Goal: Task Accomplishment & Management: Complete application form

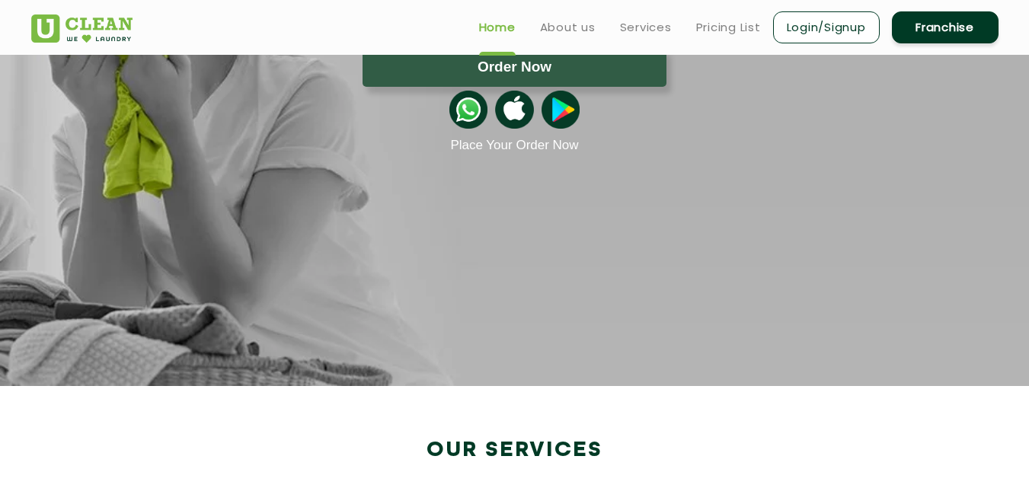
scroll to position [76, 0]
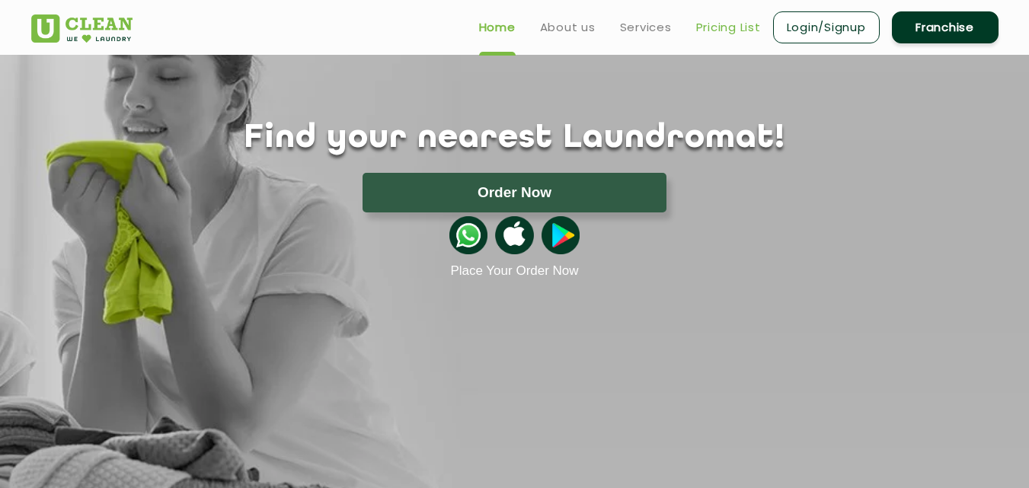
click at [733, 27] on link "Pricing List" at bounding box center [728, 27] width 65 height 18
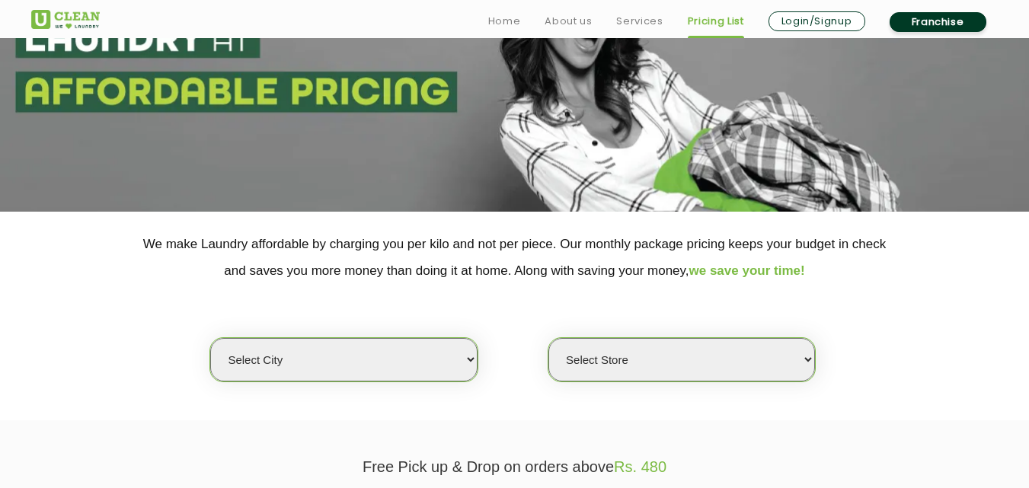
scroll to position [381, 0]
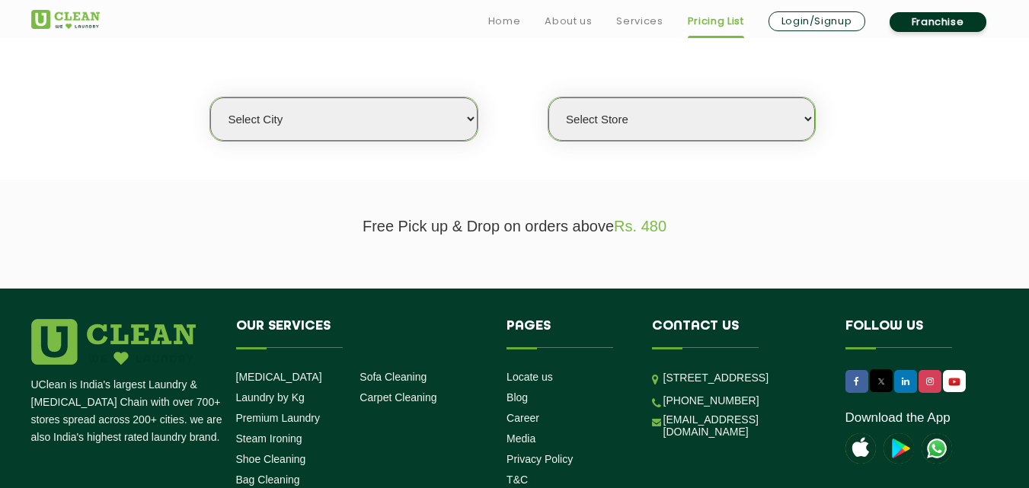
click at [339, 118] on select "Select city" at bounding box center [343, 119] width 267 height 43
click at [348, 114] on select "Select city" at bounding box center [343, 119] width 267 height 43
click at [423, 123] on select "Select city" at bounding box center [343, 119] width 267 height 43
click at [433, 123] on select "Select city Aalo Agartala Agra Ahmedabad Akola Aligarh Alwar - UClean Select Am…" at bounding box center [343, 119] width 267 height 43
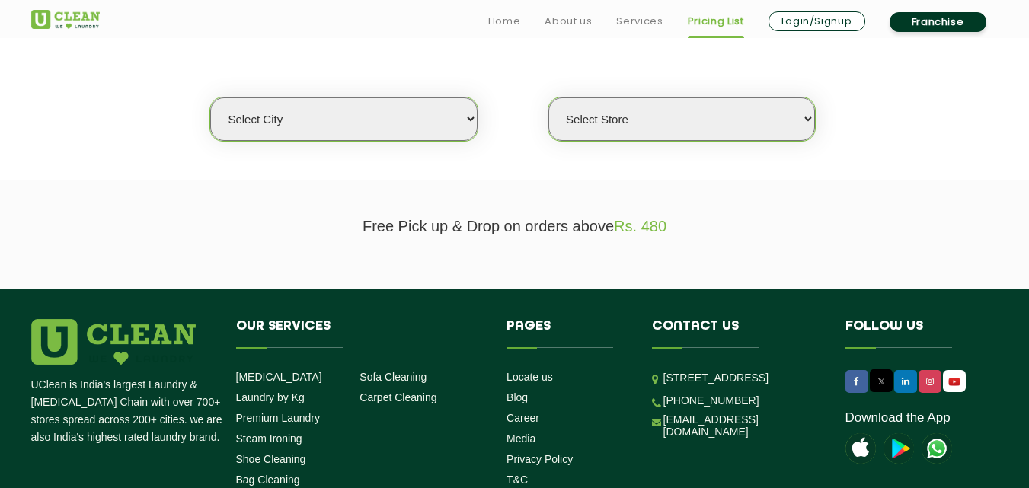
select select "26"
click at [210, 98] on select "Select city Aalo Agartala Agra Ahmedabad Akola Aligarh Alwar - UClean Select Am…" at bounding box center [343, 119] width 267 height 43
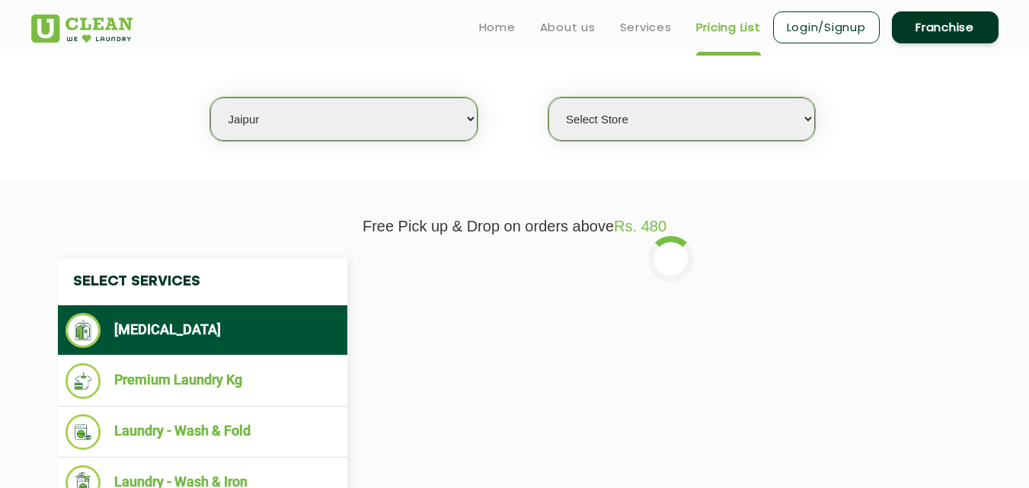
click at [722, 127] on select "Select Store UClean Jagatpura UClean Vaishali Nagar Jaipur UClean Vidhyadhar Na…" at bounding box center [682, 119] width 267 height 43
select select "334"
click at [549, 98] on select "Select Store UClean Jagatpura UClean Vaishali Nagar Jaipur UClean Vidhyadhar Na…" at bounding box center [682, 119] width 267 height 43
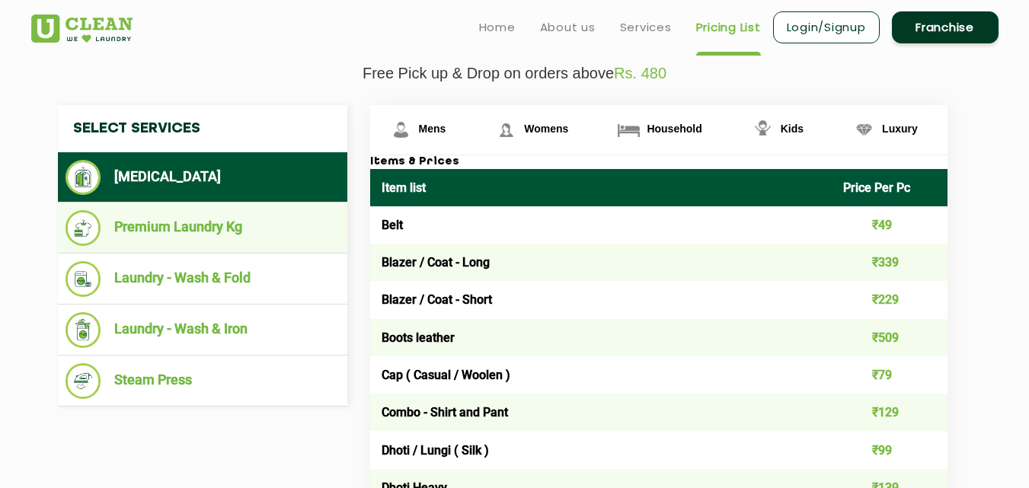
scroll to position [533, 0]
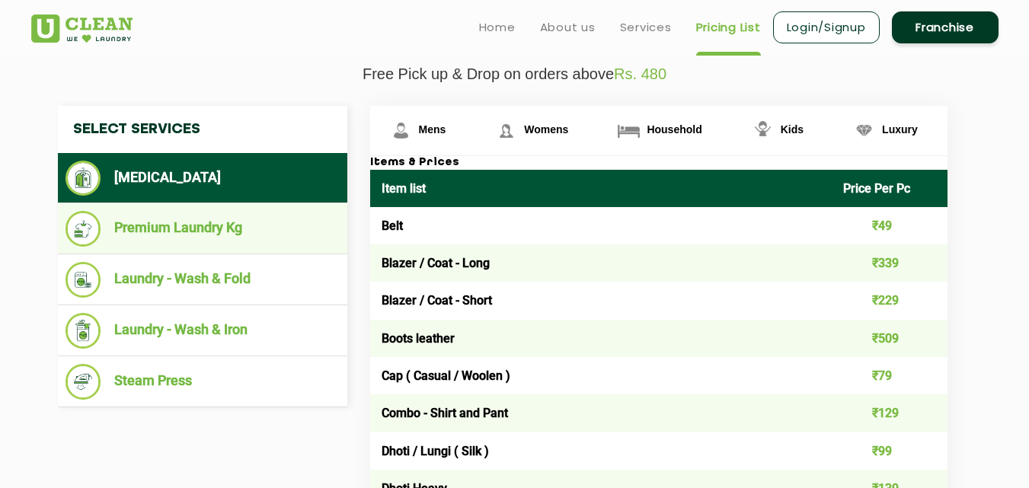
click at [156, 229] on li "Premium Laundry Kg" at bounding box center [203, 229] width 274 height 36
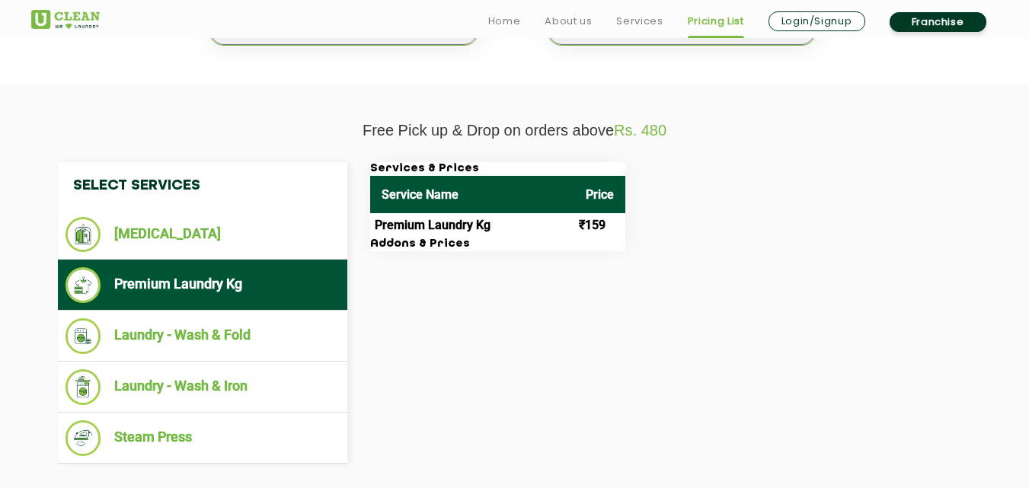
scroll to position [512, 0]
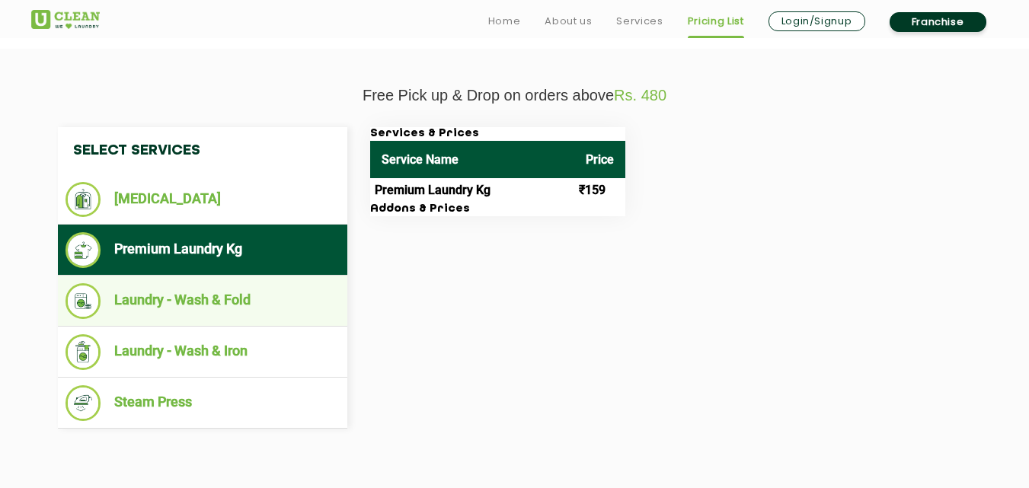
click at [185, 309] on li "Laundry - Wash & Fold" at bounding box center [203, 301] width 274 height 36
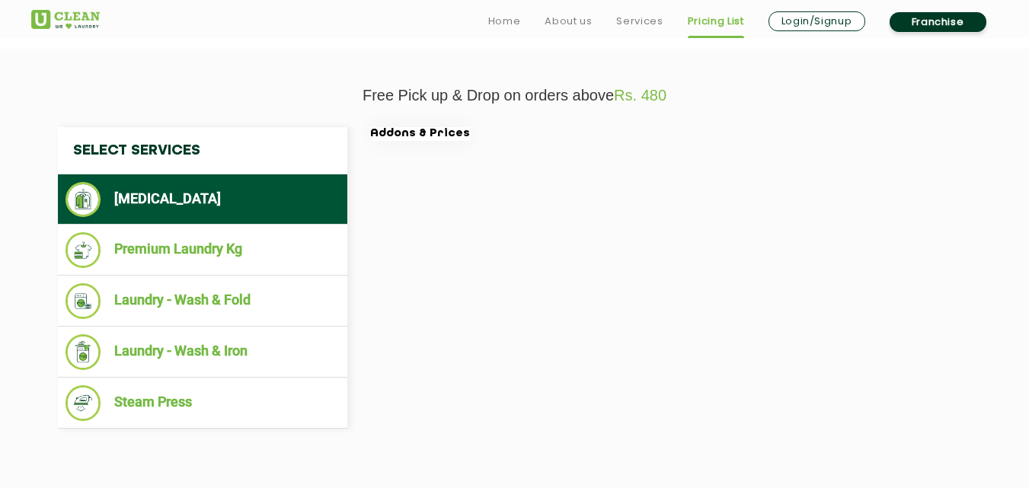
click at [180, 197] on li "[MEDICAL_DATA]" at bounding box center [203, 199] width 274 height 35
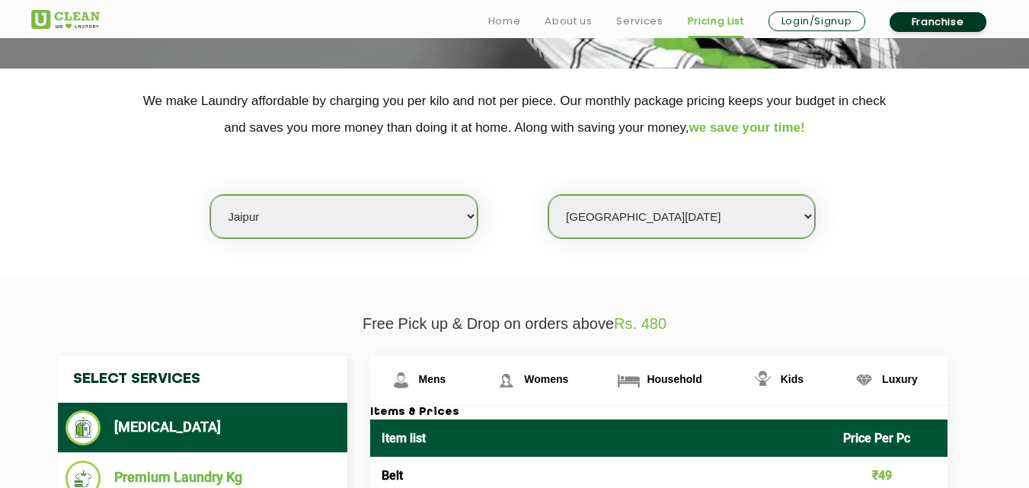
scroll to position [588, 0]
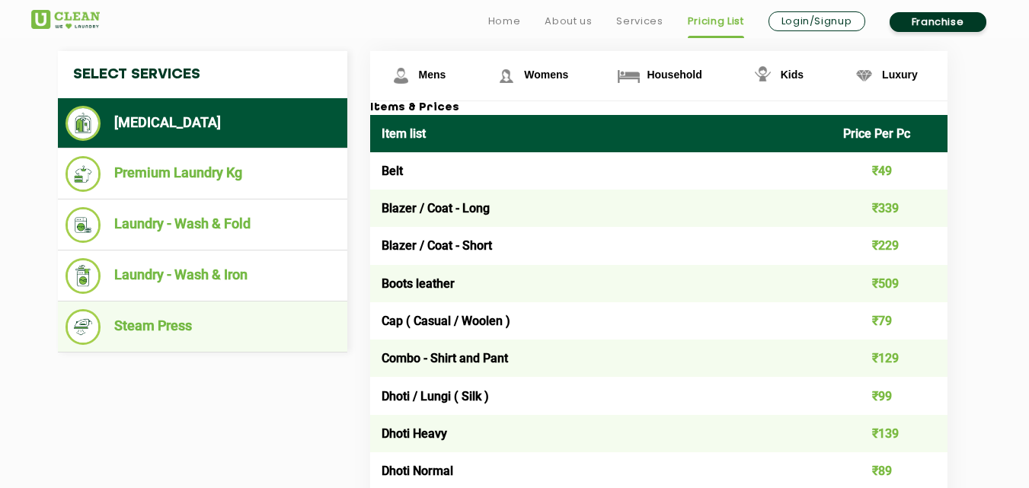
click at [184, 327] on li "Steam Press" at bounding box center [203, 327] width 274 height 36
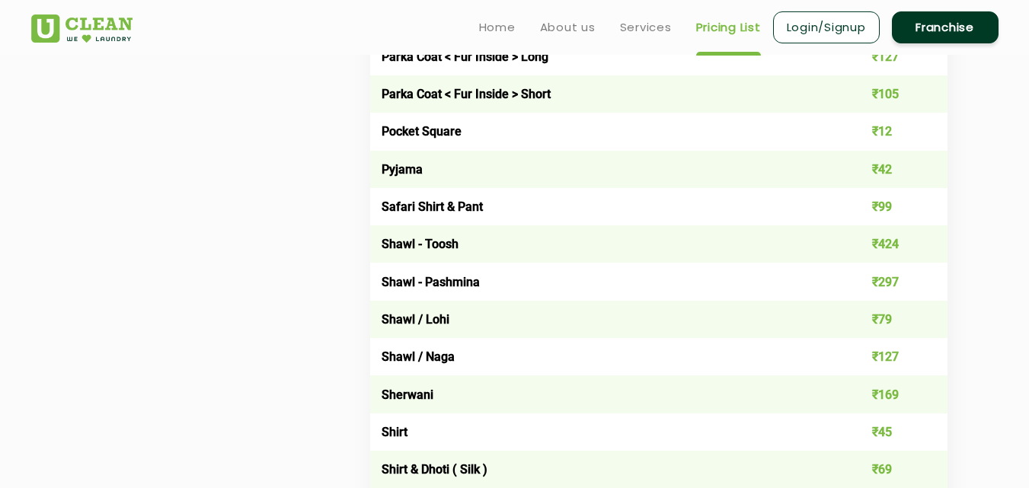
scroll to position [1698, 0]
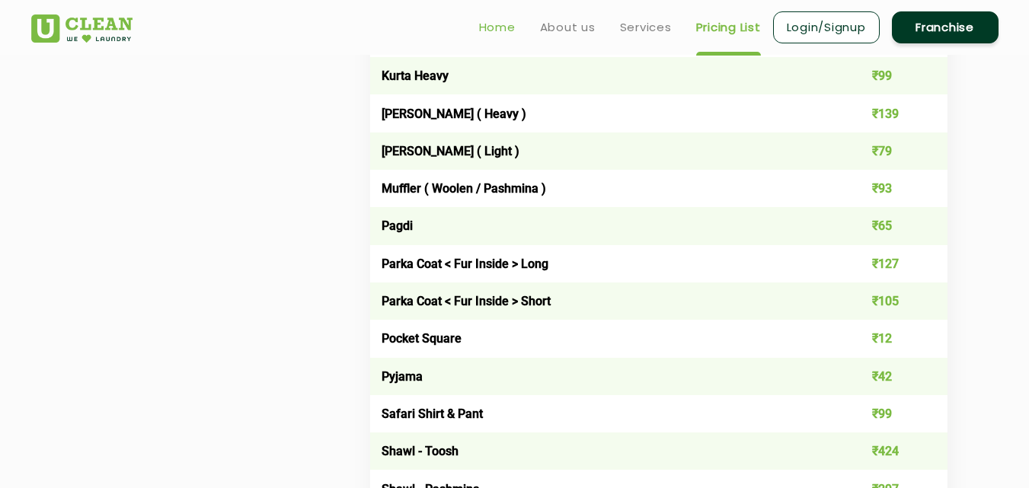
click at [492, 27] on link "Home" at bounding box center [497, 27] width 37 height 18
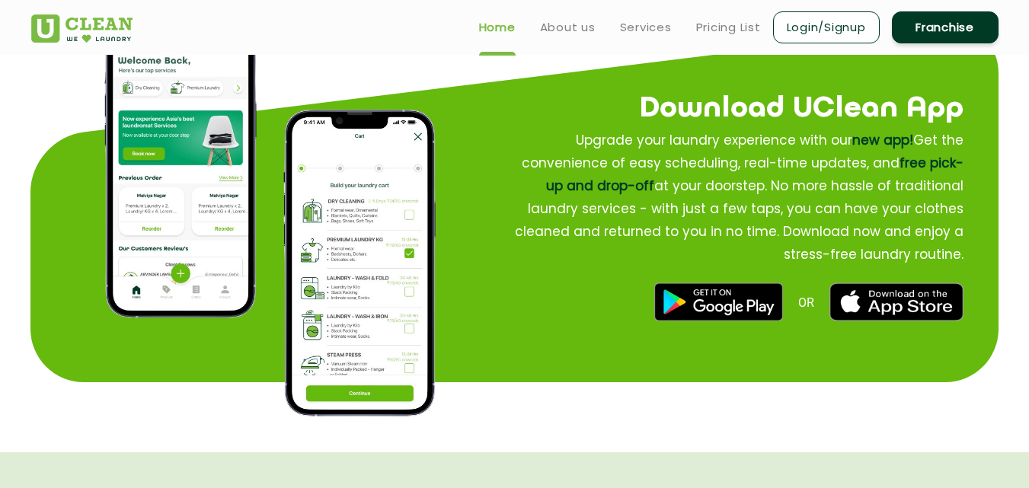
scroll to position [1676, 0]
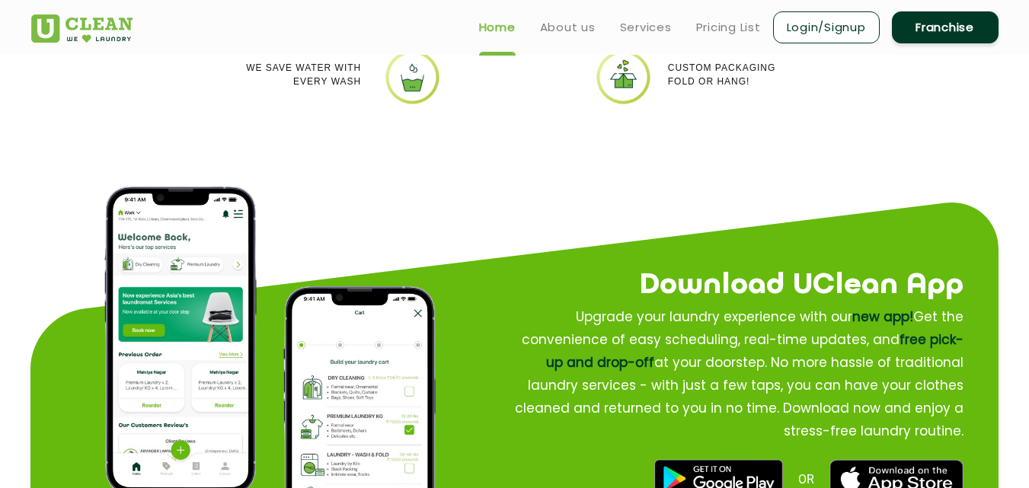
click at [949, 33] on link "Franchise" at bounding box center [945, 27] width 107 height 32
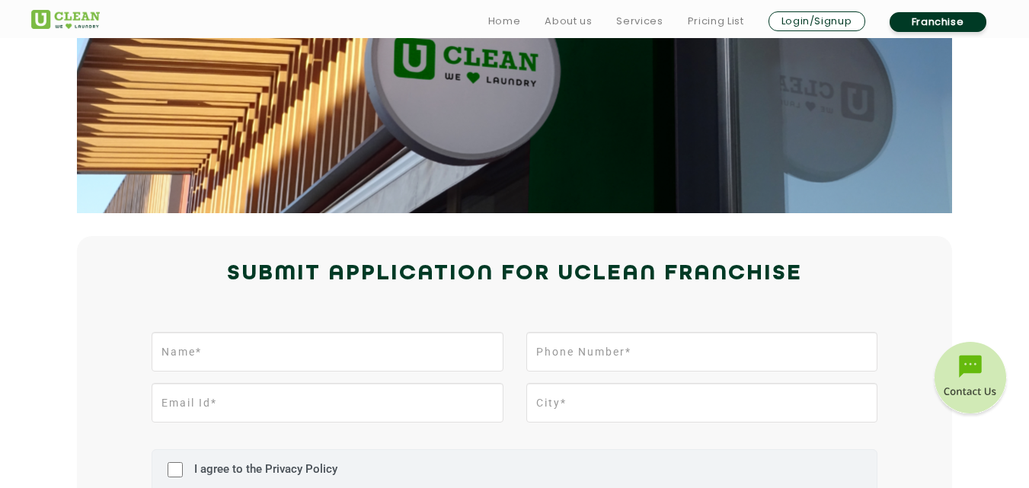
scroll to position [381, 0]
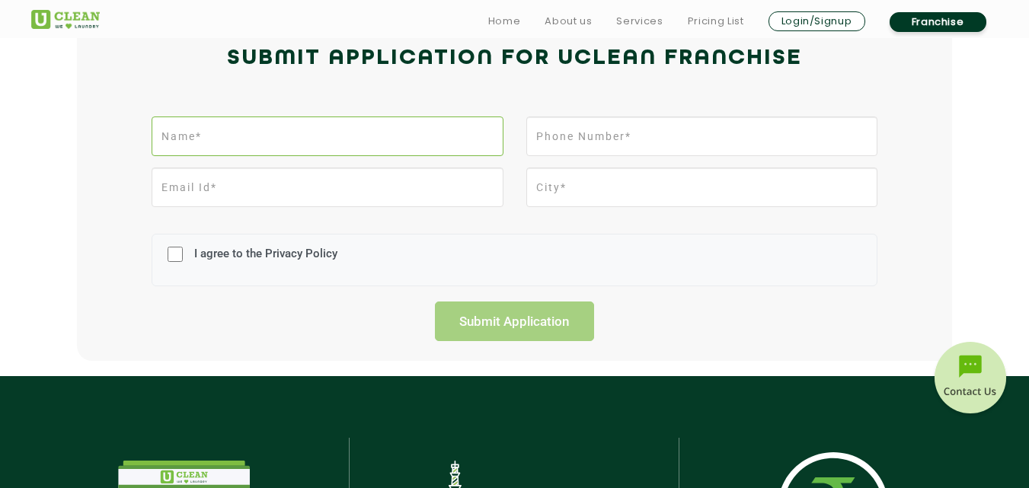
click at [241, 138] on input "text" at bounding box center [327, 137] width 351 height 40
type input "RAHUL JAIN"
click at [648, 142] on input "tel" at bounding box center [701, 137] width 351 height 40
type input "8890659008"
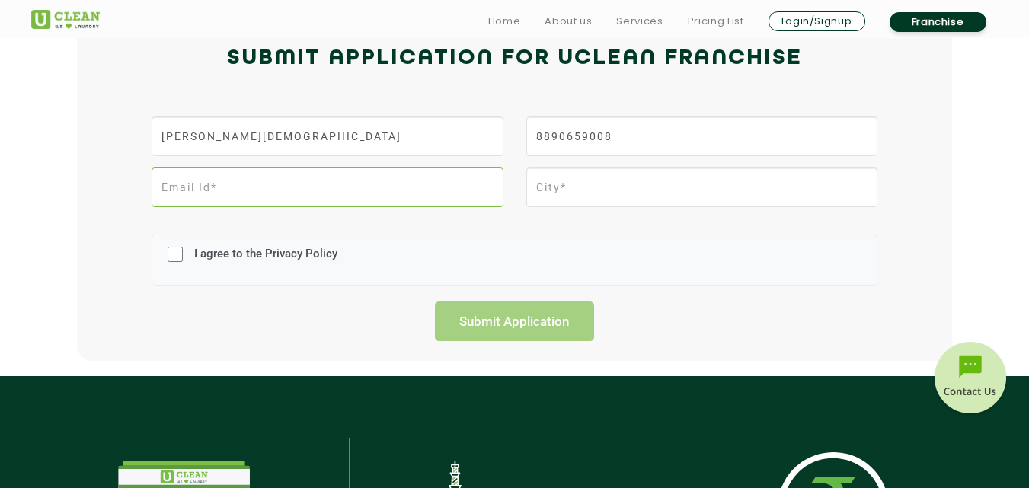
click at [361, 193] on input "email" at bounding box center [327, 188] width 351 height 40
type input "rahul8.rahul8@gmail.com"
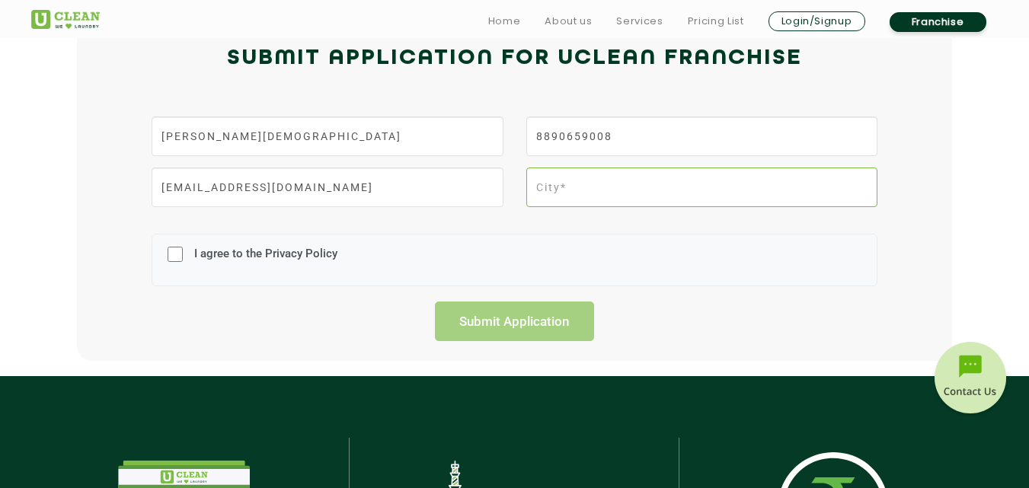
click at [609, 187] on input "text" at bounding box center [701, 188] width 351 height 40
type input "udaipur"
click at [182, 249] on input "I agree to the Privacy Policy" at bounding box center [175, 255] width 15 height 40
checkbox input "true"
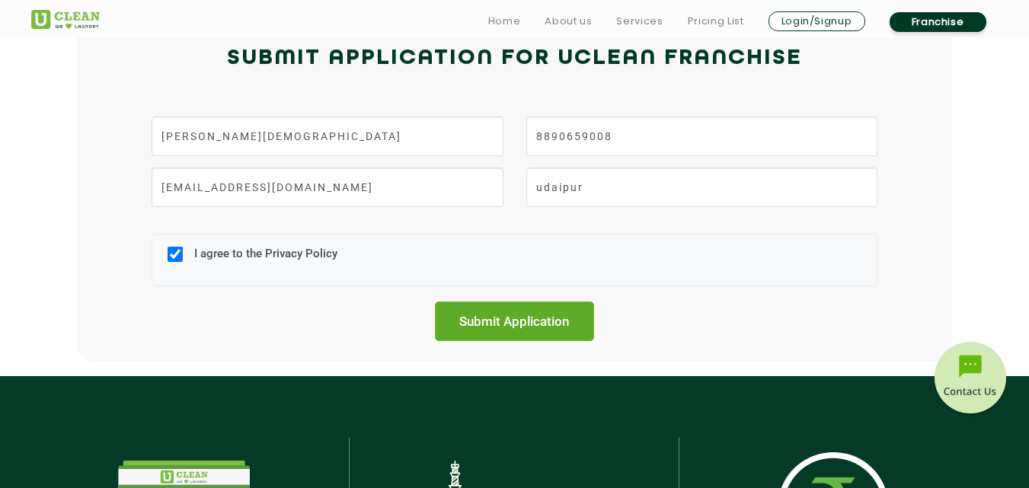
click at [520, 327] on input "Submit Application" at bounding box center [515, 322] width 160 height 40
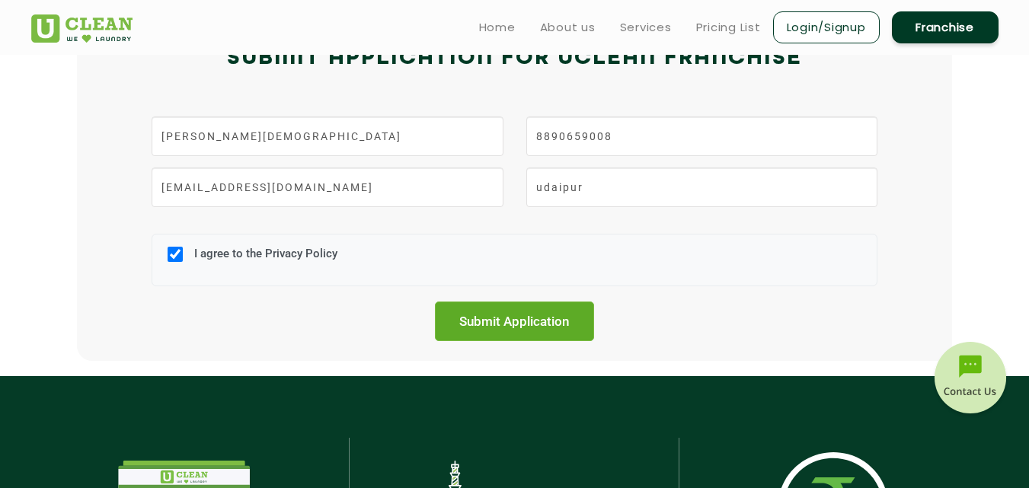
click at [523, 324] on input "Submit Application" at bounding box center [515, 322] width 160 height 40
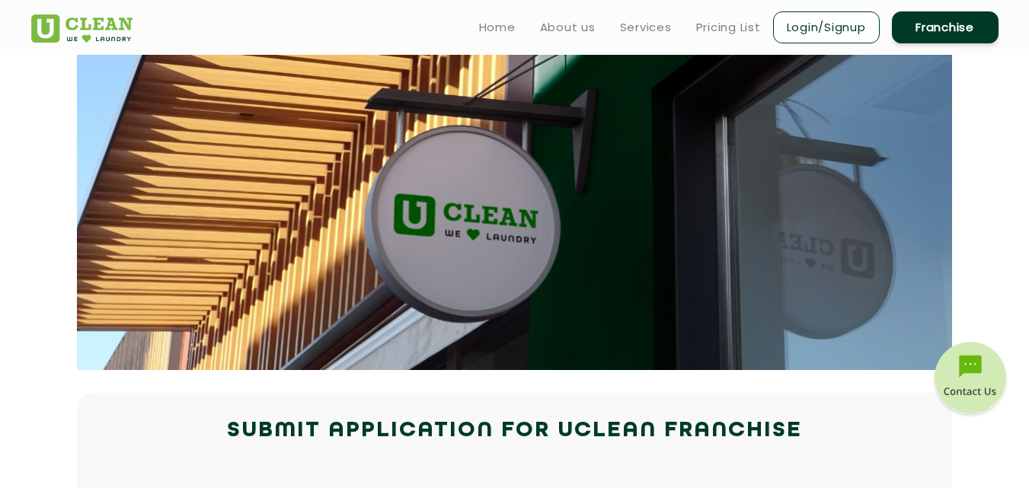
scroll to position [0, 0]
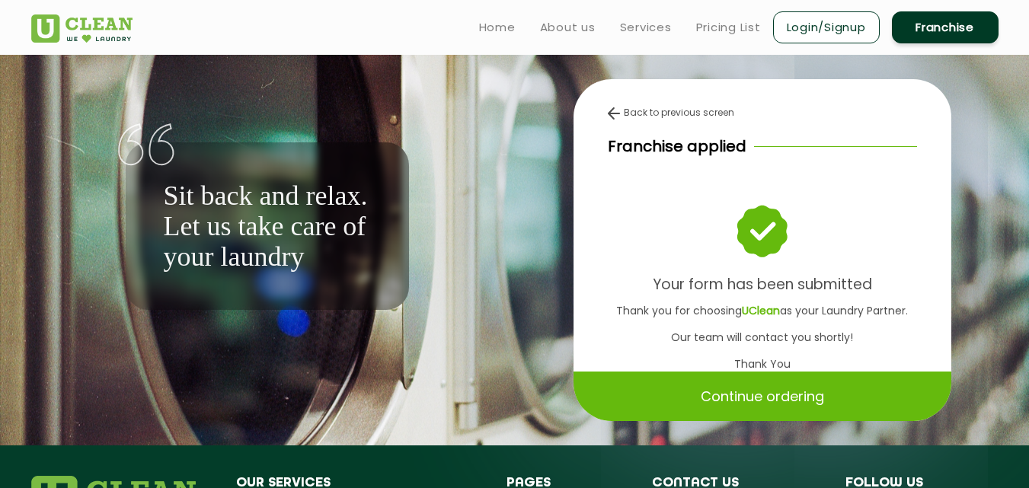
click at [830, 30] on link "Login/Signup" at bounding box center [826, 27] width 107 height 32
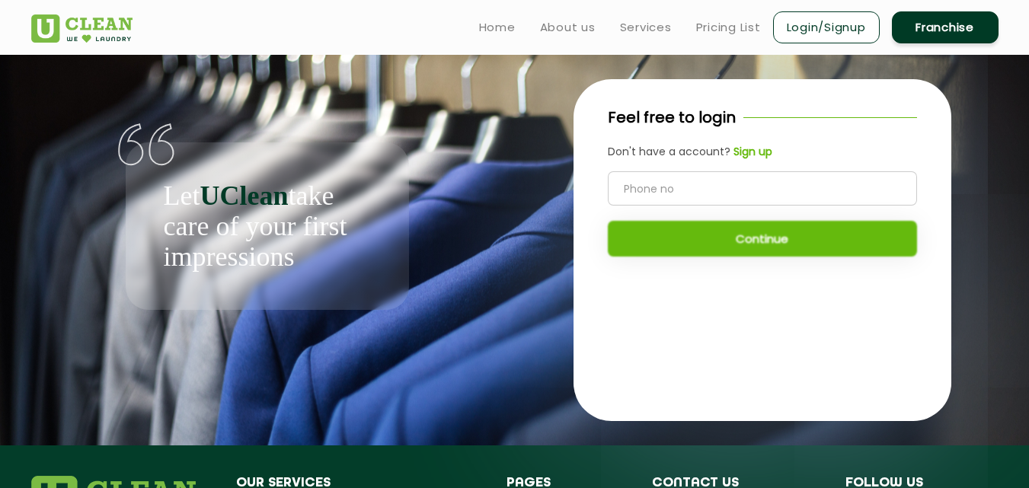
click at [748, 149] on b "Sign up" at bounding box center [753, 151] width 39 height 15
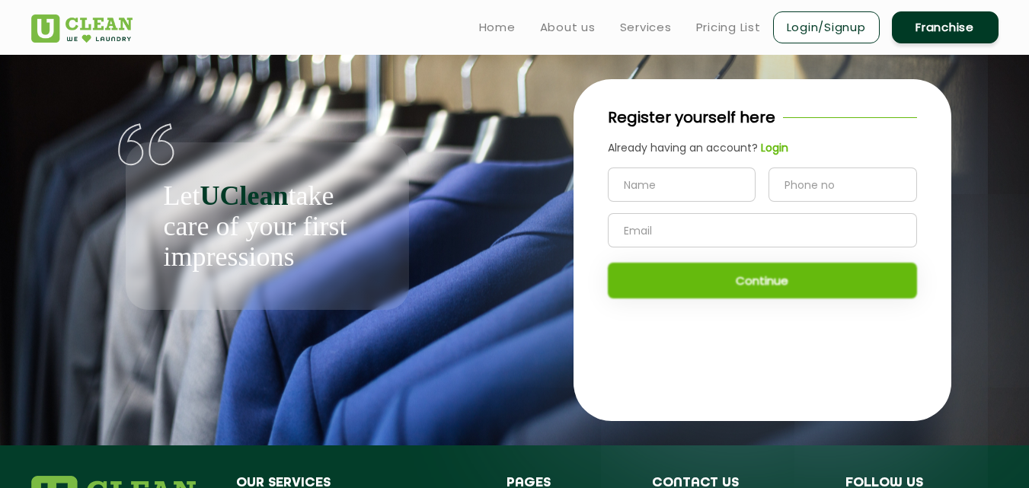
click at [685, 185] on input "text" at bounding box center [682, 185] width 149 height 34
type input "RAHUL JAIN"
type input "8890659008"
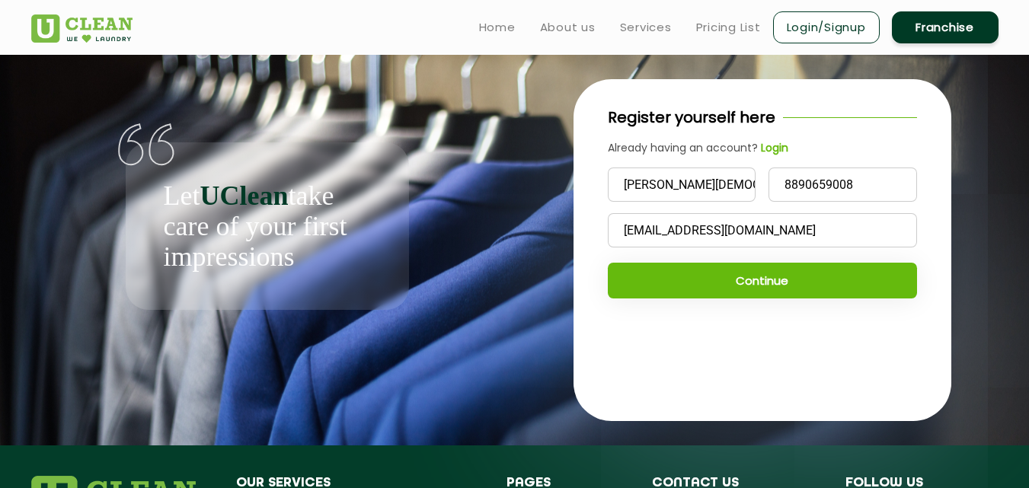
type input "rahul8.rahul8@gmail.com"
click at [813, 271] on button "Continue" at bounding box center [762, 281] width 309 height 36
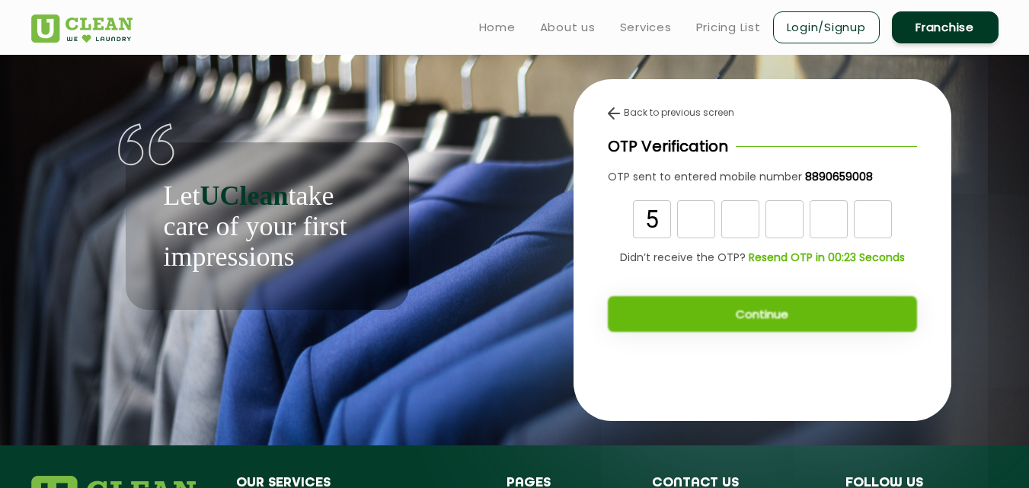
type input "5"
type input "7"
type input "3"
type input "9"
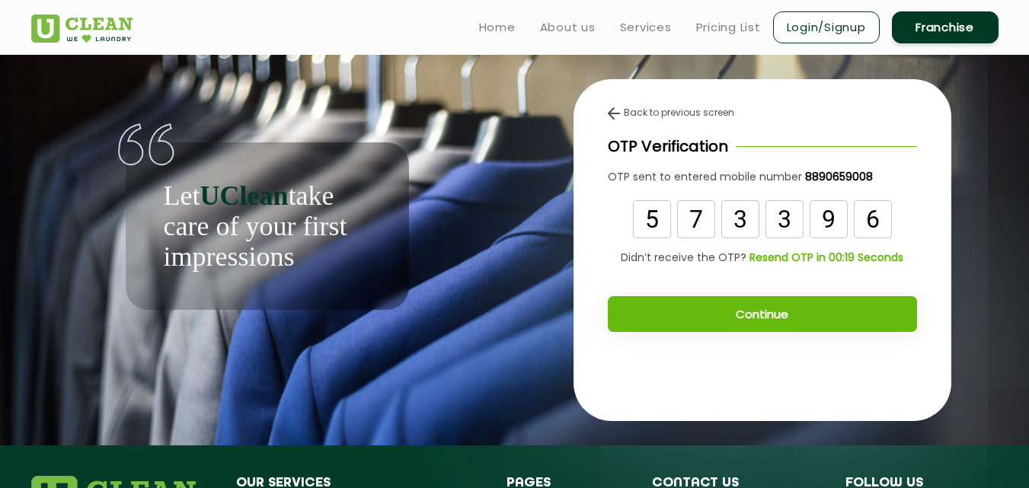
type input "6"
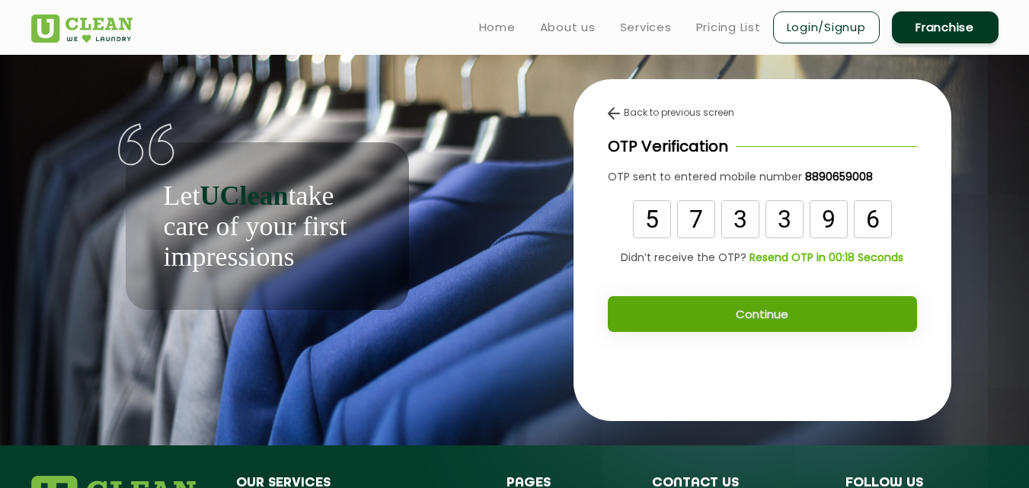
click at [872, 309] on button "Continue" at bounding box center [762, 314] width 309 height 36
click at [764, 318] on button "Continue" at bounding box center [762, 314] width 309 height 36
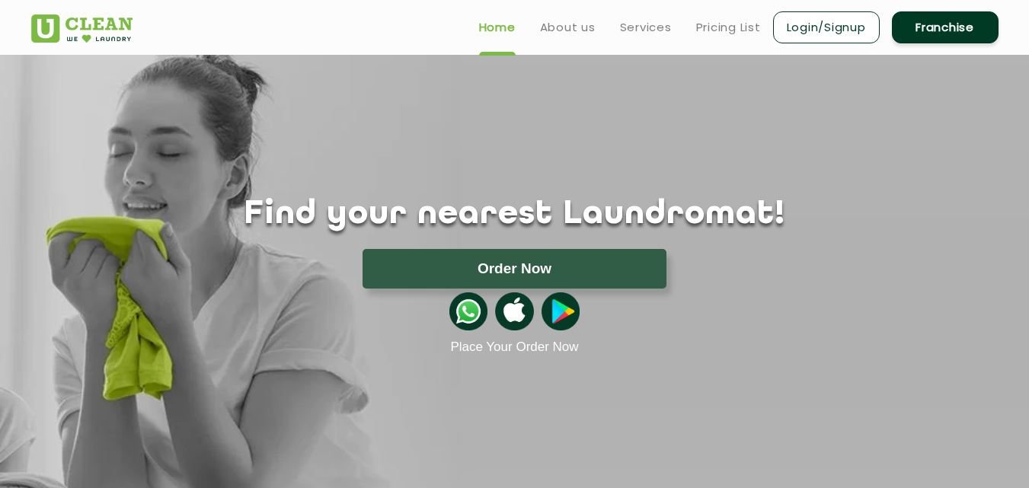
click at [795, 28] on link "Login/Signup" at bounding box center [826, 27] width 107 height 32
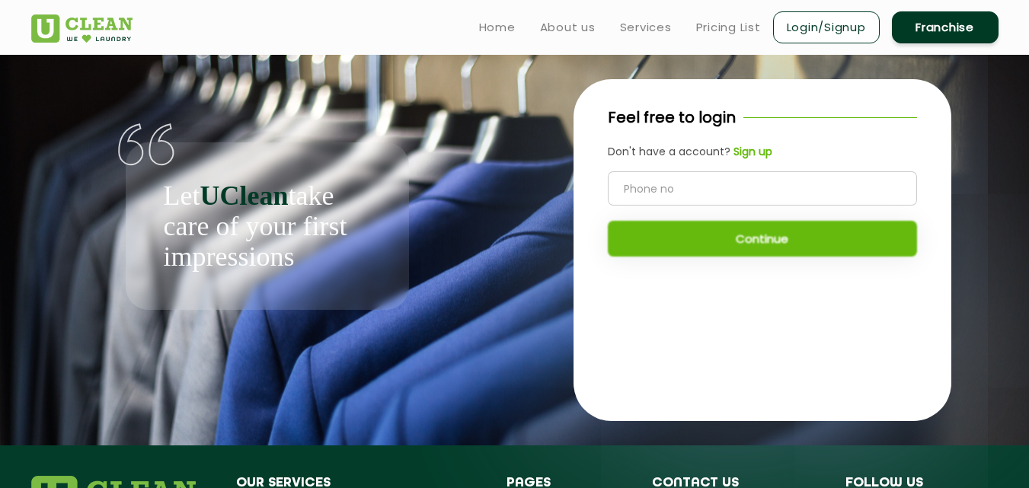
click at [690, 182] on input "tel" at bounding box center [762, 188] width 309 height 34
type input "8890659008"
click at [747, 238] on button "Continue" at bounding box center [762, 239] width 309 height 36
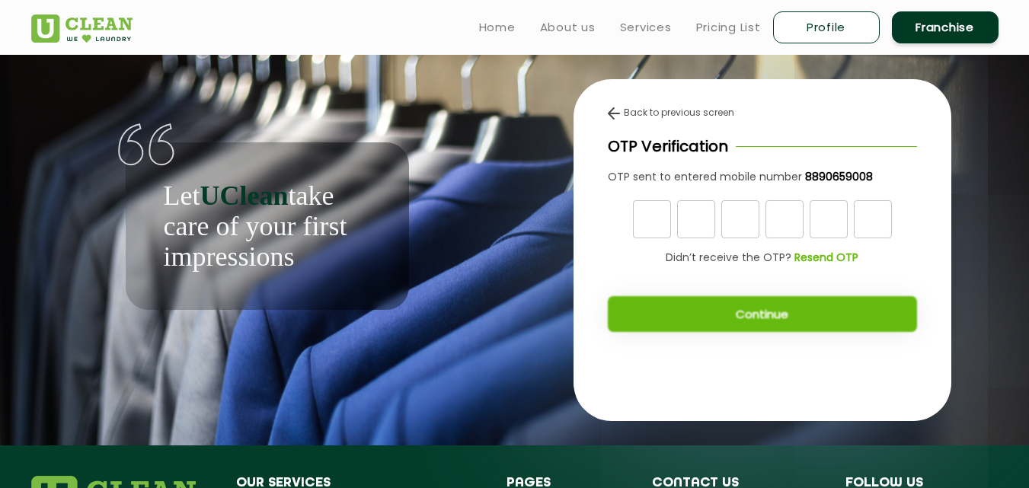
click at [639, 205] on input "text" at bounding box center [652, 219] width 38 height 38
type input "0"
type input "3"
type input "8"
type input "2"
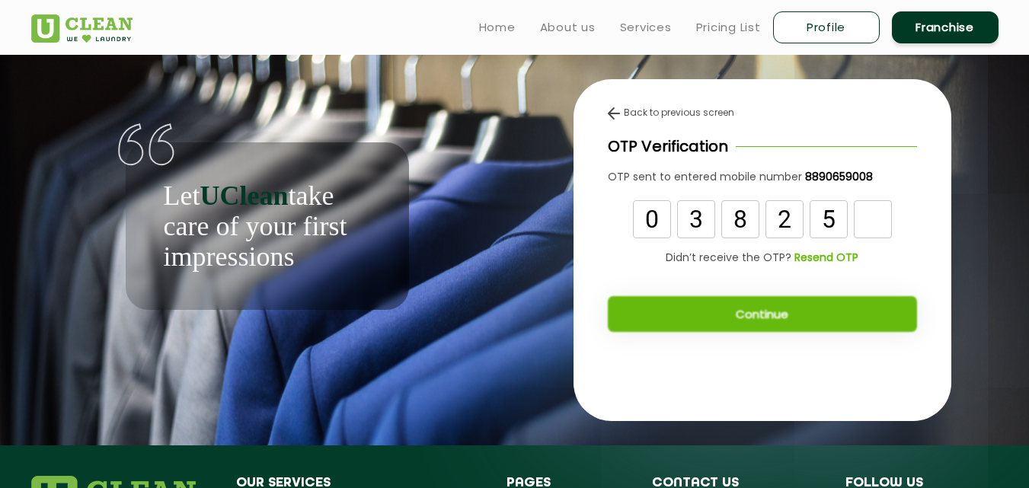
type input "5"
type input "3"
click at [822, 311] on button "Continue" at bounding box center [762, 314] width 309 height 36
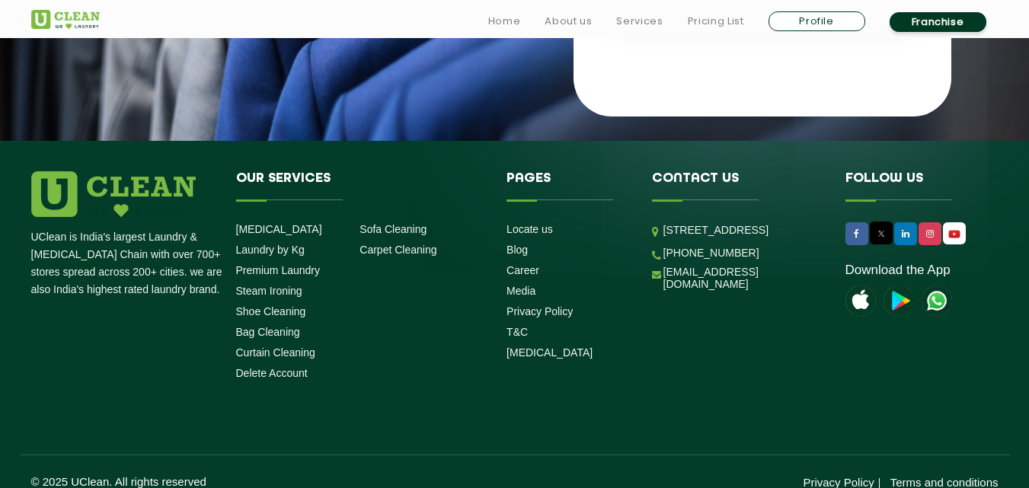
scroll to position [322, 0]
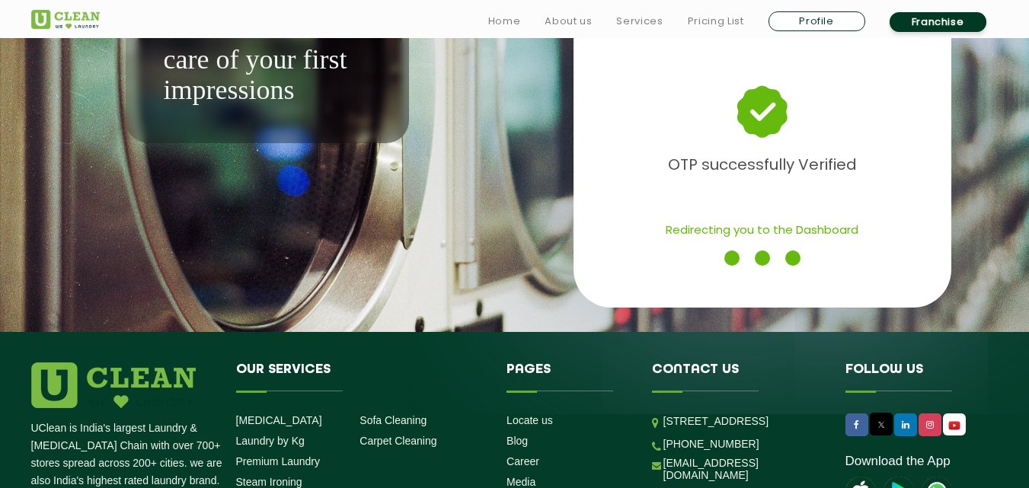
scroll to position [305, 0]
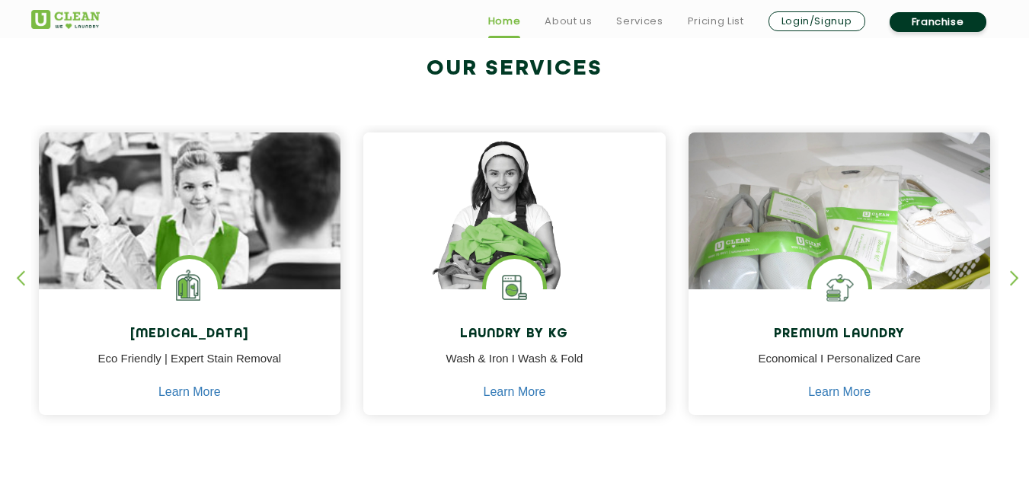
scroll to position [610, 0]
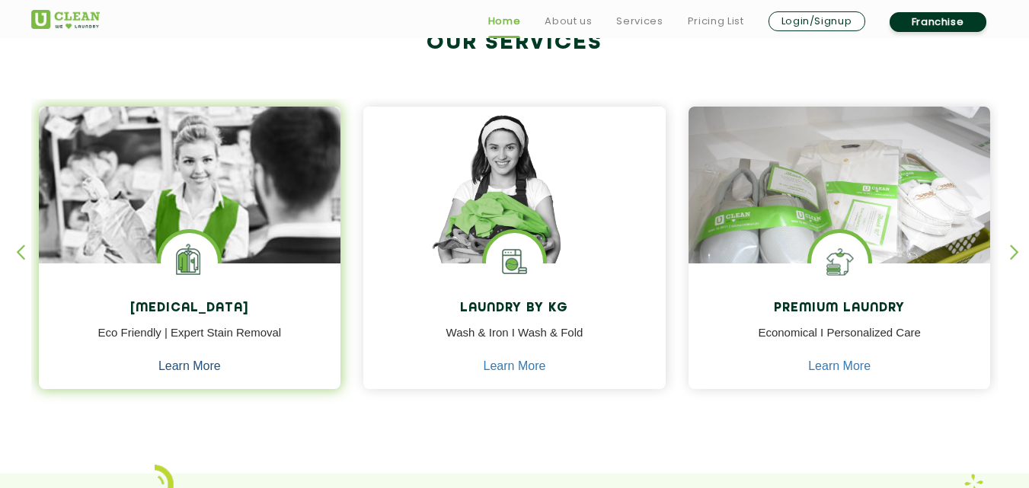
click at [188, 368] on link "Learn More" at bounding box center [189, 367] width 62 height 14
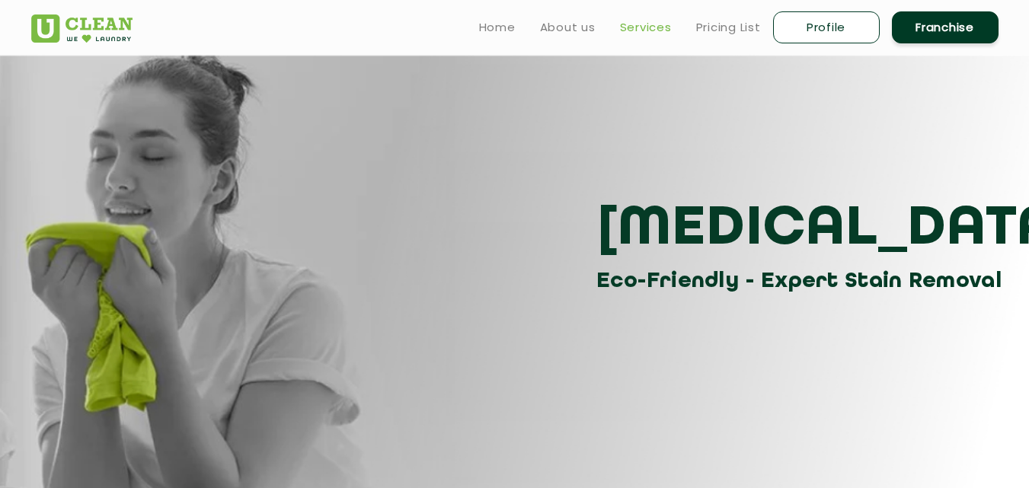
click at [635, 26] on link "Services" at bounding box center [646, 27] width 52 height 18
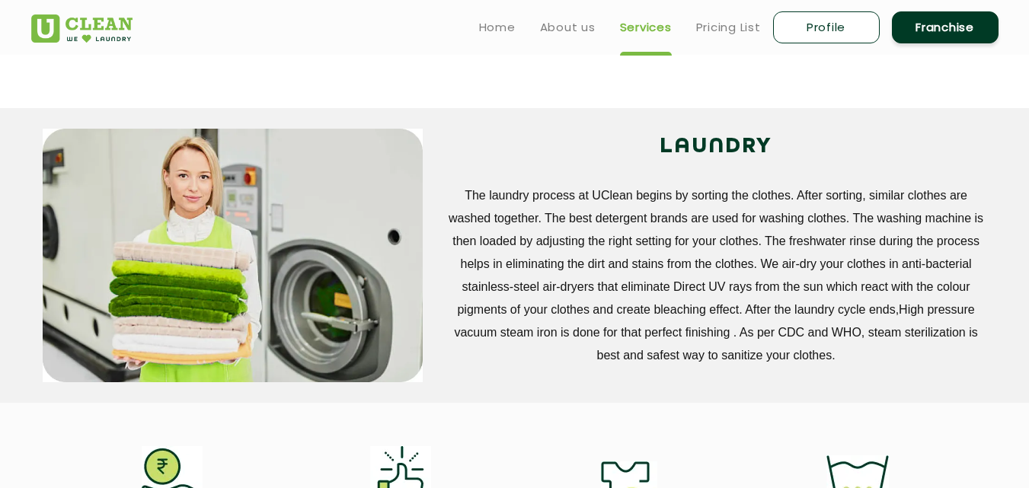
scroll to position [76, 0]
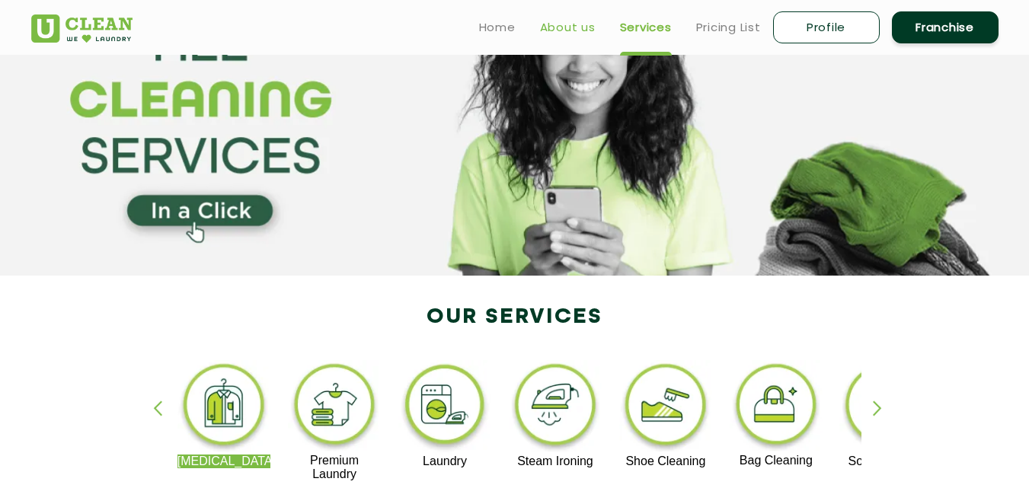
click at [563, 26] on link "About us" at bounding box center [568, 27] width 56 height 18
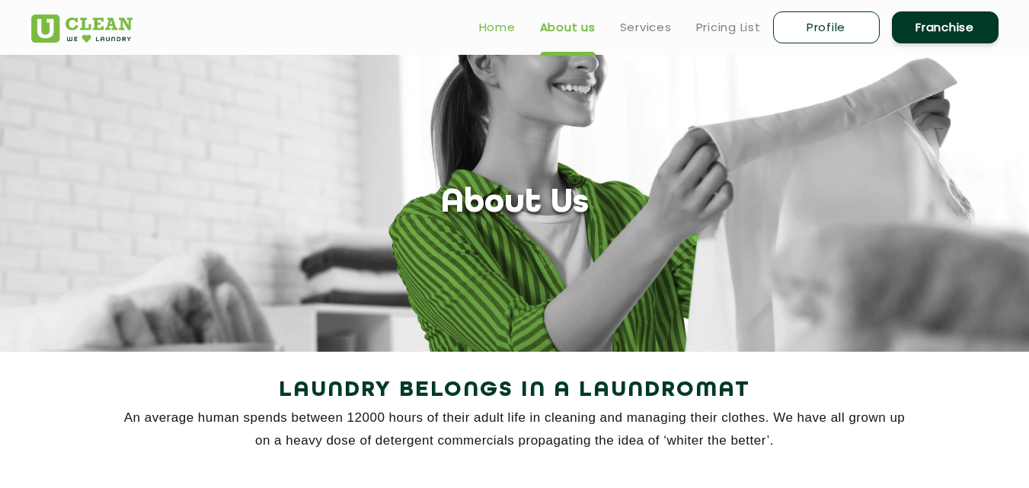
click at [501, 33] on link "Home" at bounding box center [497, 27] width 37 height 18
